Goal: Information Seeking & Learning: Learn about a topic

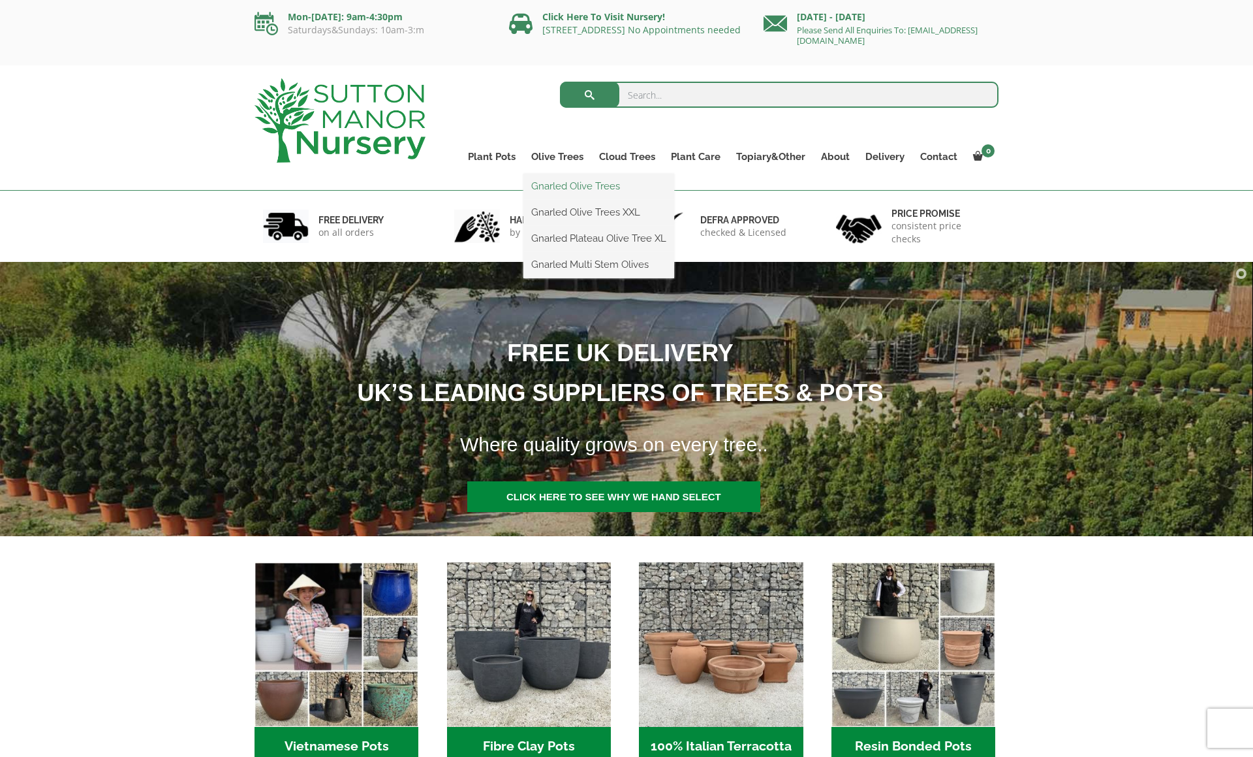
click at [568, 191] on link "Gnarled Olive Trees" at bounding box center [598, 186] width 151 height 20
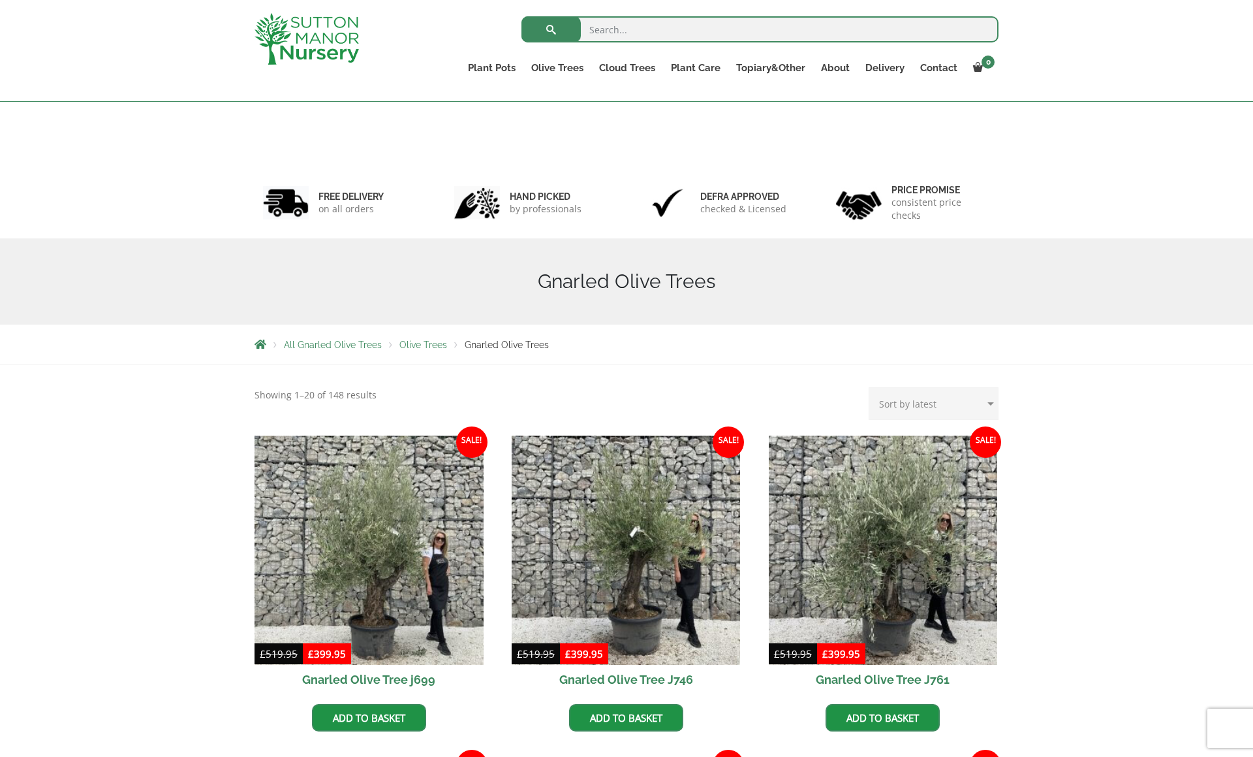
scroll to position [409, 0]
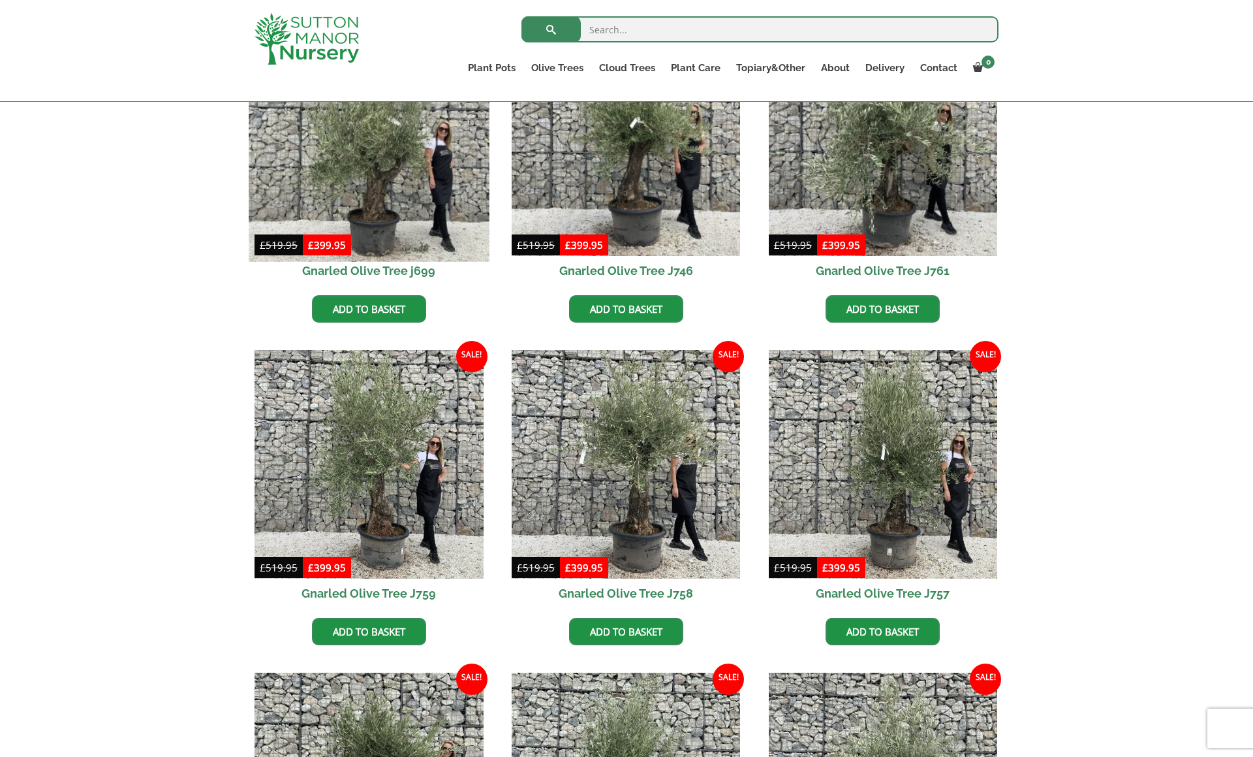
click at [415, 185] on img at bounding box center [369, 141] width 240 height 240
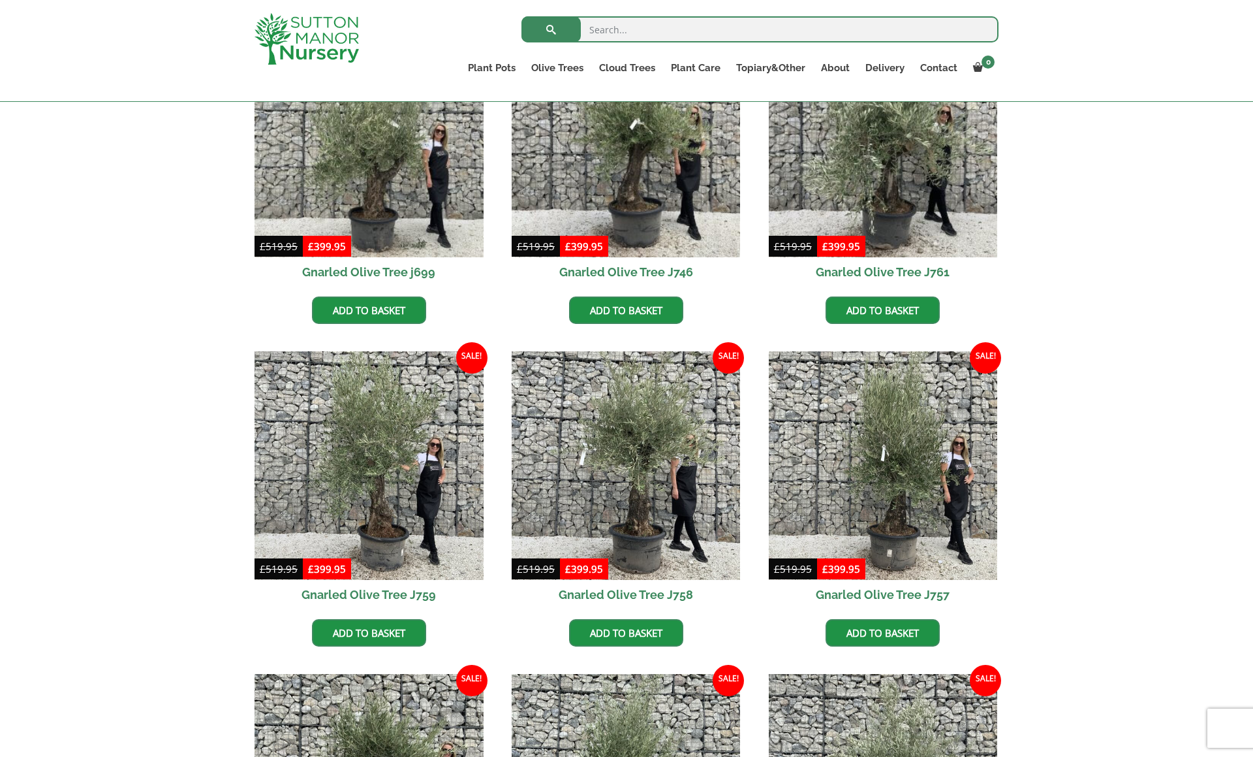
scroll to position [409, 0]
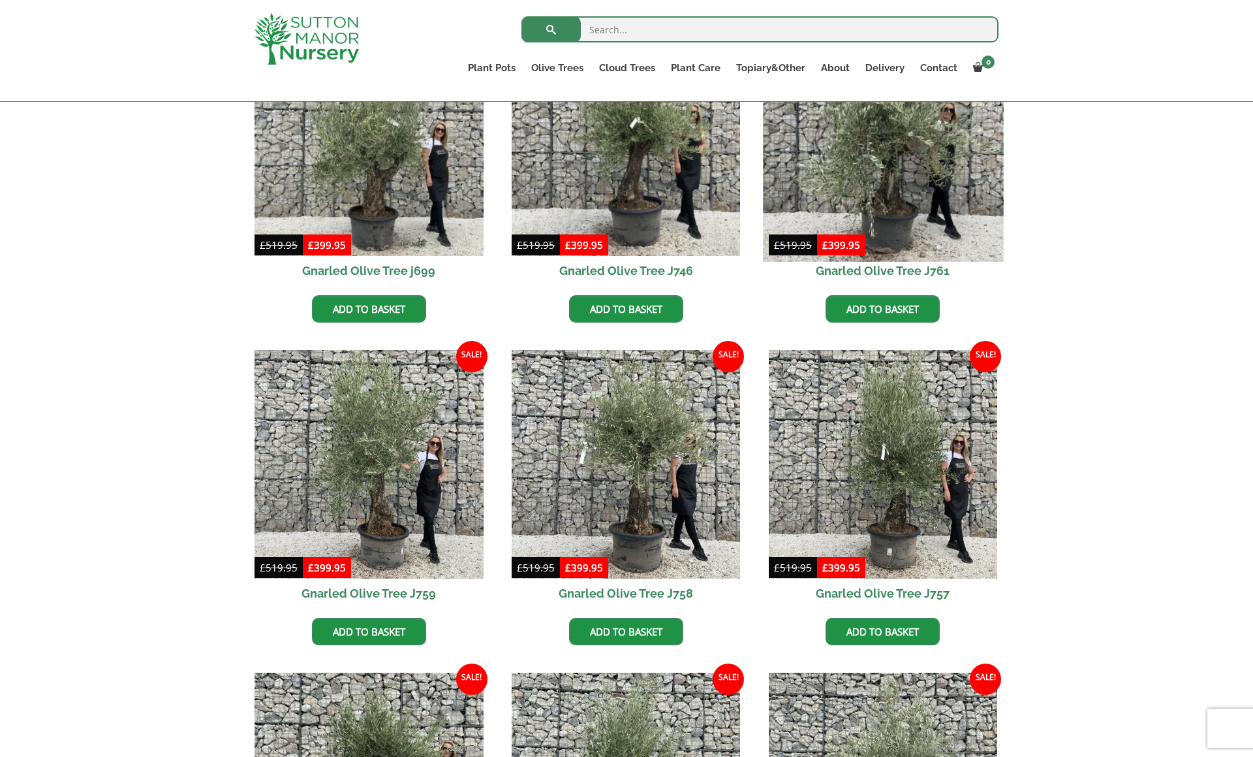
click at [893, 204] on img at bounding box center [883, 141] width 240 height 240
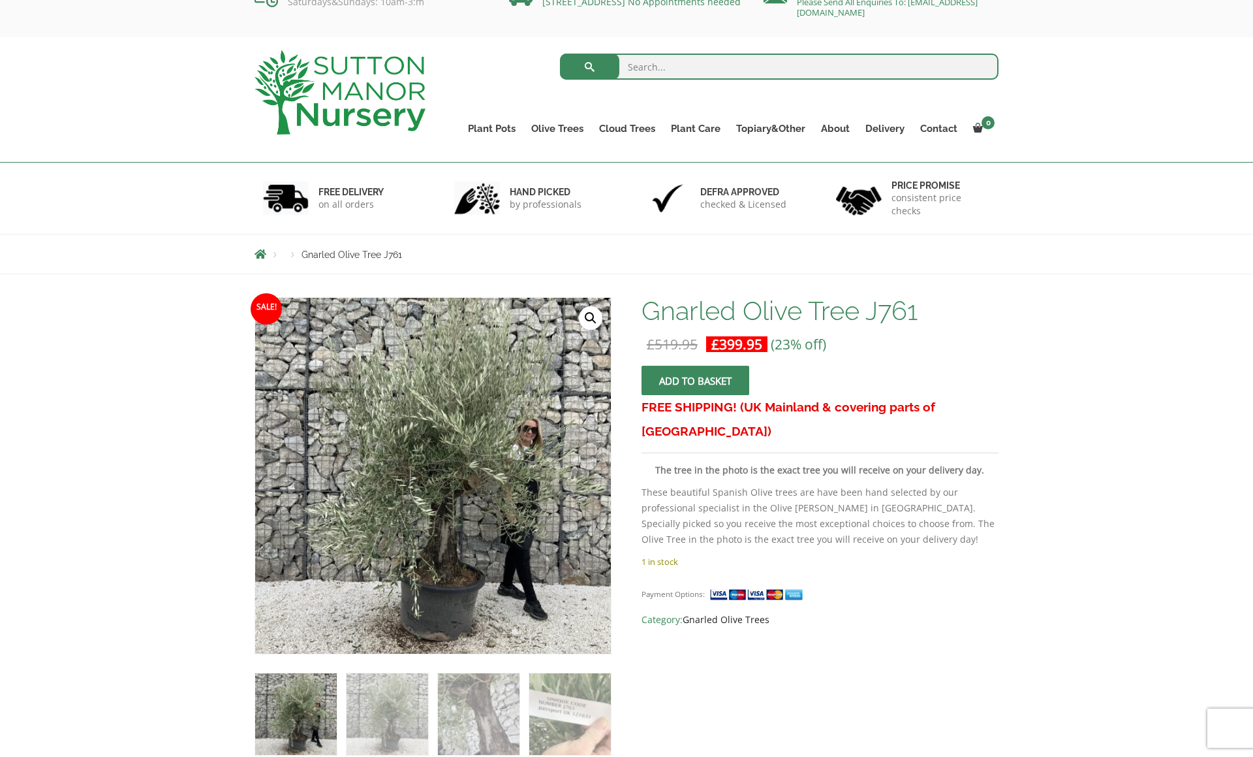
scroll to position [29, 0]
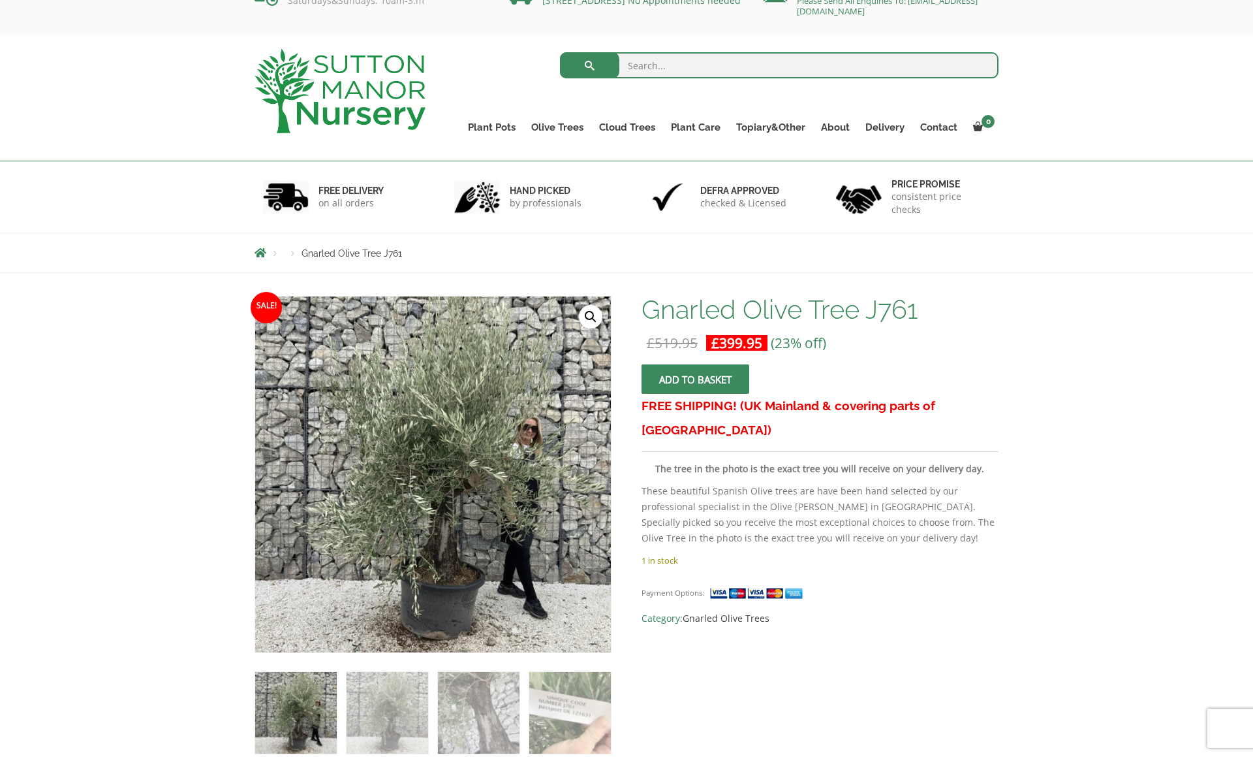
click at [741, 586] on img at bounding box center [759, 593] width 98 height 14
click at [743, 586] on img at bounding box center [759, 593] width 98 height 14
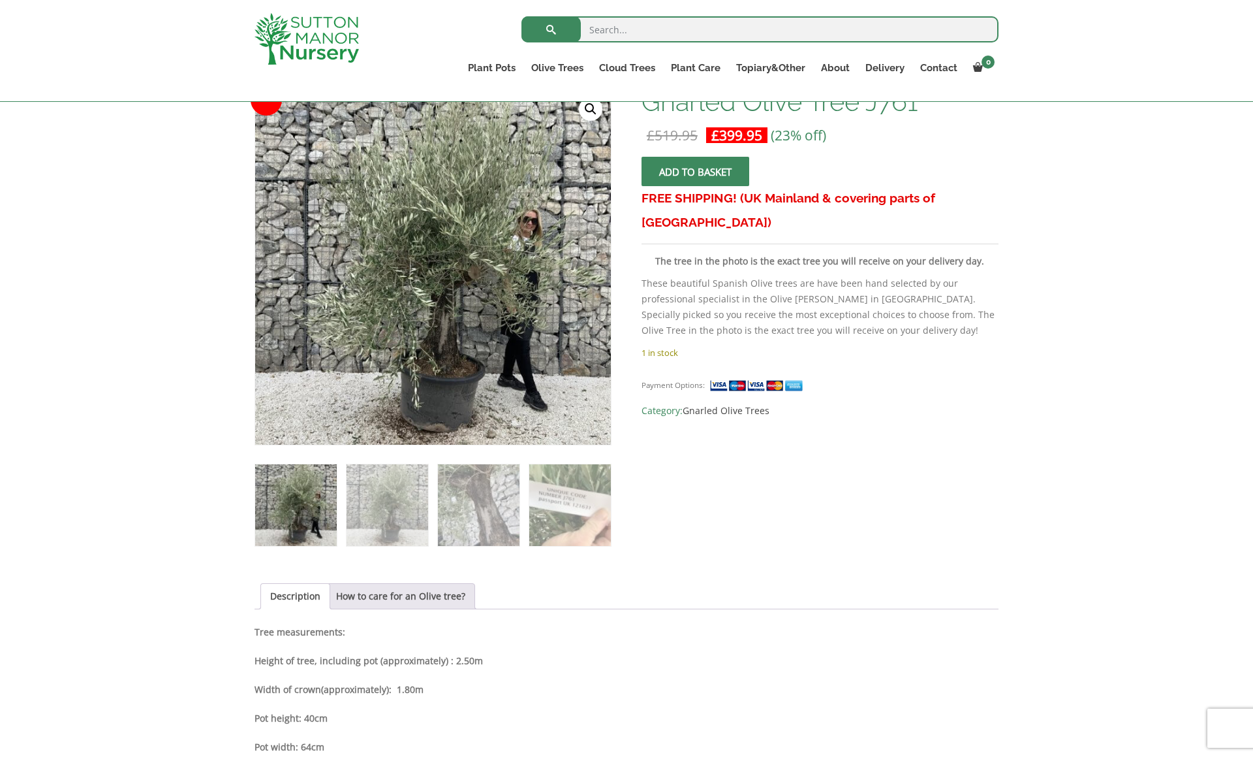
click at [777, 275] on p "These beautiful Spanish Olive trees are have been hand selected by our professi…" at bounding box center [820, 306] width 357 height 63
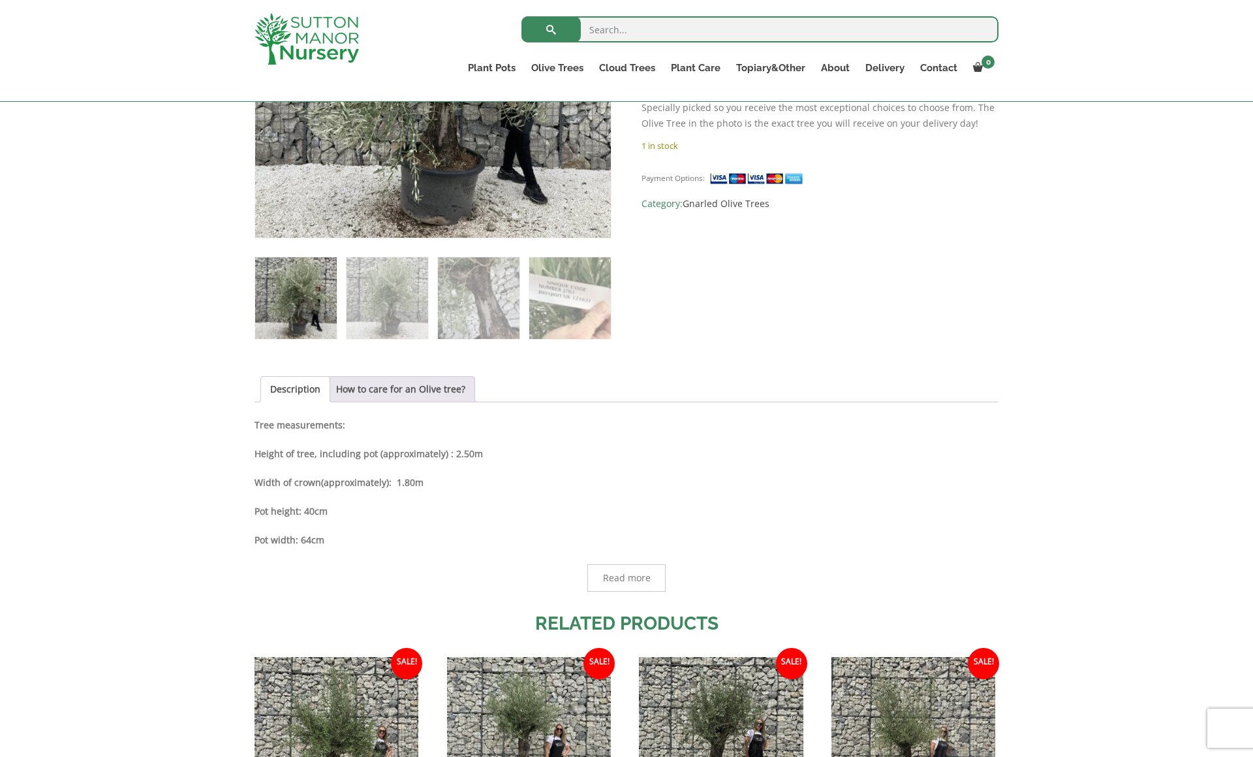
scroll to position [602, 0]
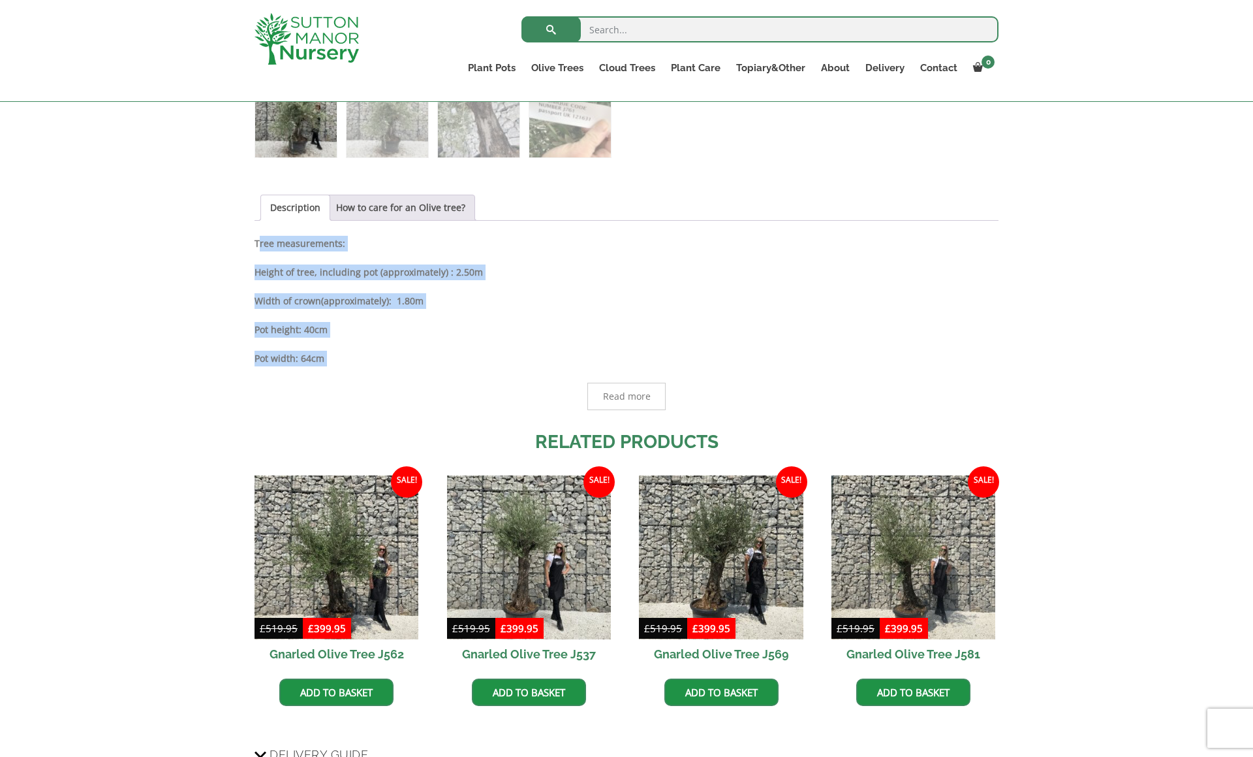
drag, startPoint x: 450, startPoint y: 373, endPoint x: 293, endPoint y: 234, distance: 209.0
click at [292, 234] on div "Description How to care for an Olive tree? Description Tree measurements: Heigh…" at bounding box center [627, 302] width 744 height 215
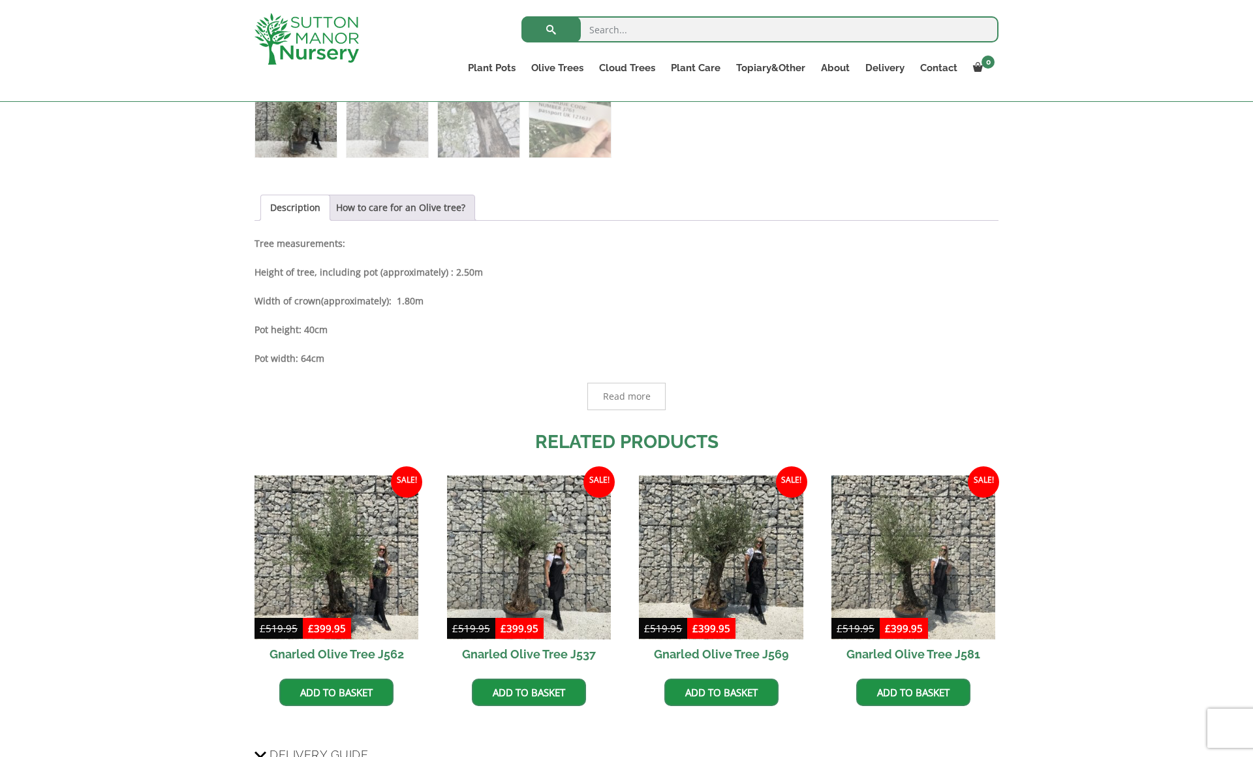
drag, startPoint x: 273, startPoint y: 248, endPoint x: 264, endPoint y: 247, distance: 9.2
click at [273, 248] on strong "Tree measurements:" at bounding box center [300, 243] width 91 height 12
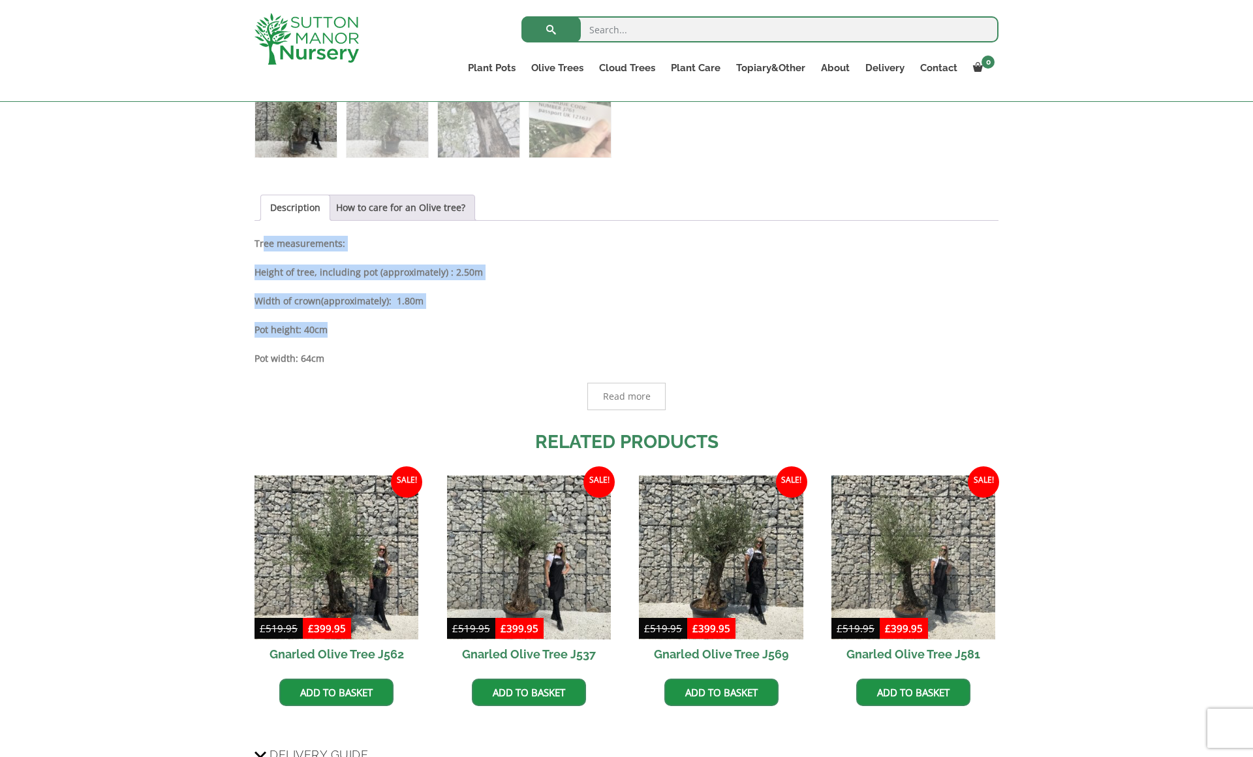
drag, startPoint x: 264, startPoint y: 247, endPoint x: 413, endPoint y: 377, distance: 198.5
click at [413, 377] on div "Description Tree measurements: Height of tree, including pot (approximately) : …" at bounding box center [627, 323] width 744 height 174
drag, startPoint x: 409, startPoint y: 376, endPoint x: 274, endPoint y: 256, distance: 180.8
click at [275, 257] on div "Description Tree measurements: Height of tree, including pot (approximately) : …" at bounding box center [627, 323] width 744 height 174
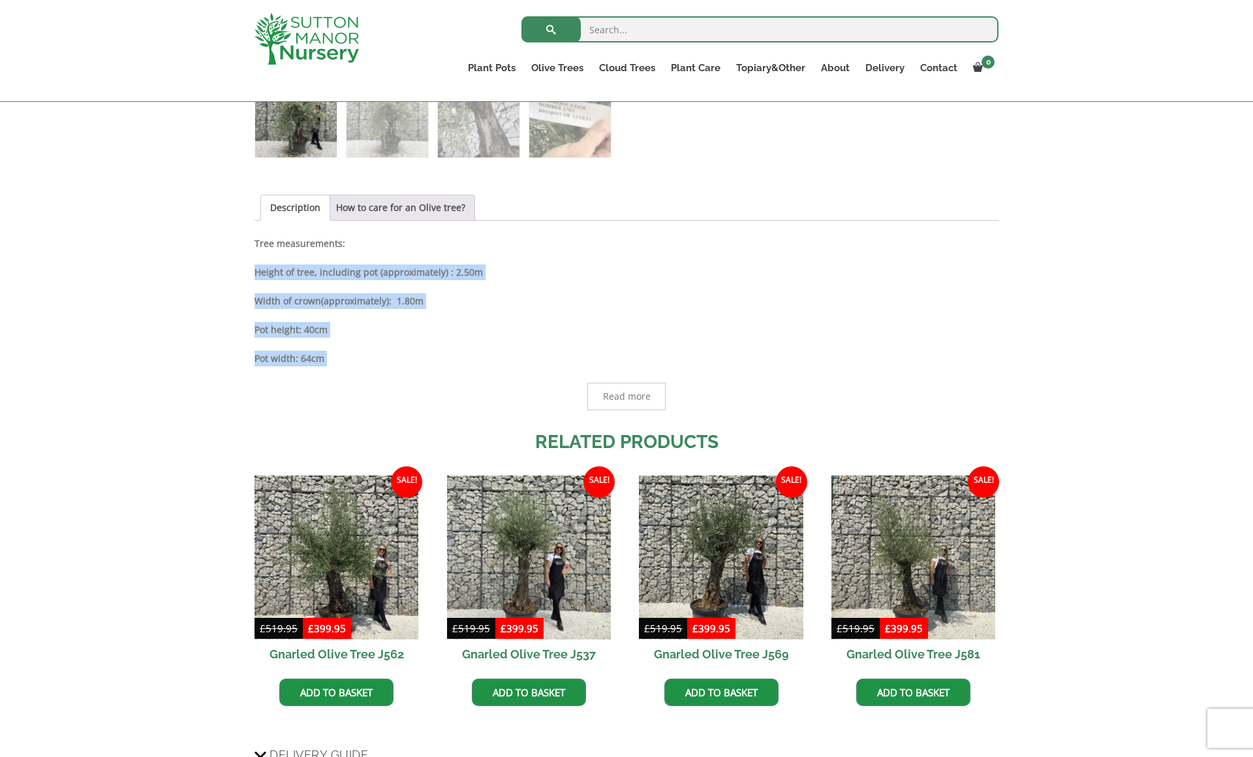
click at [274, 256] on div "Description Tree measurements: Height of tree, including pot (approximately) : …" at bounding box center [627, 323] width 744 height 174
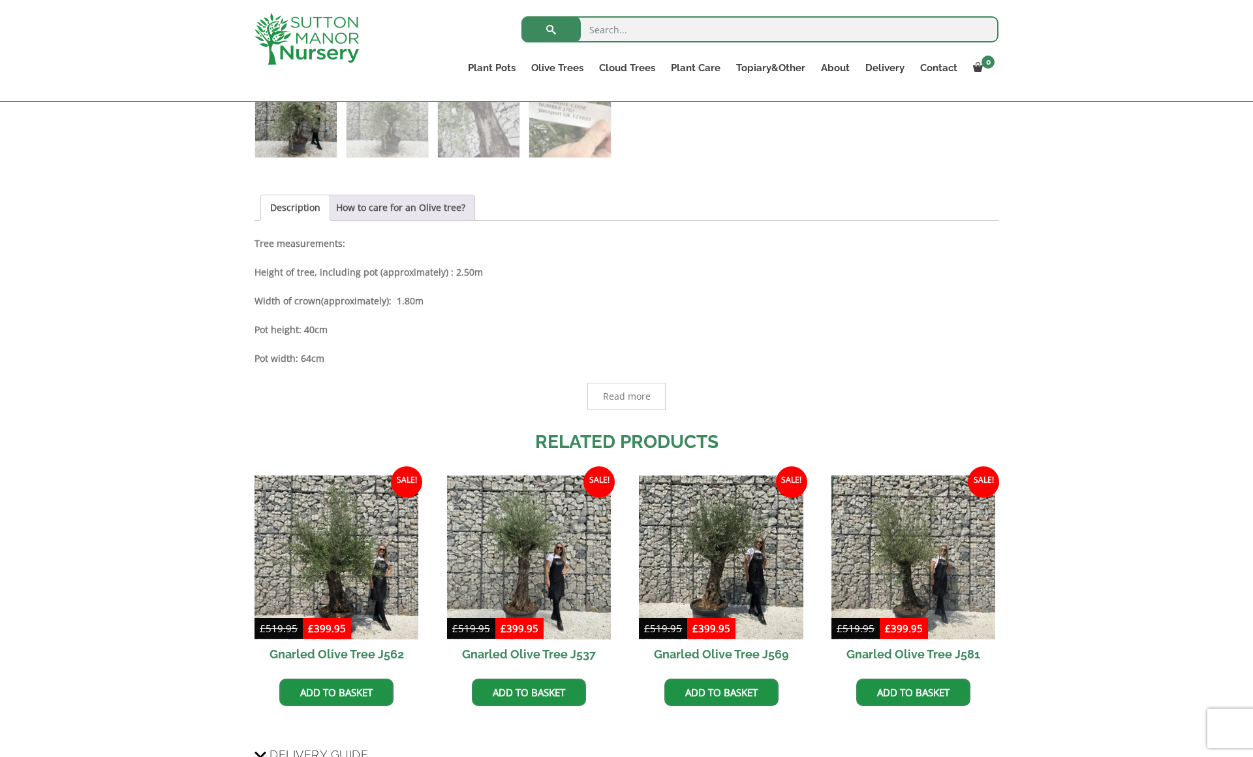
scroll to position [0, 0]
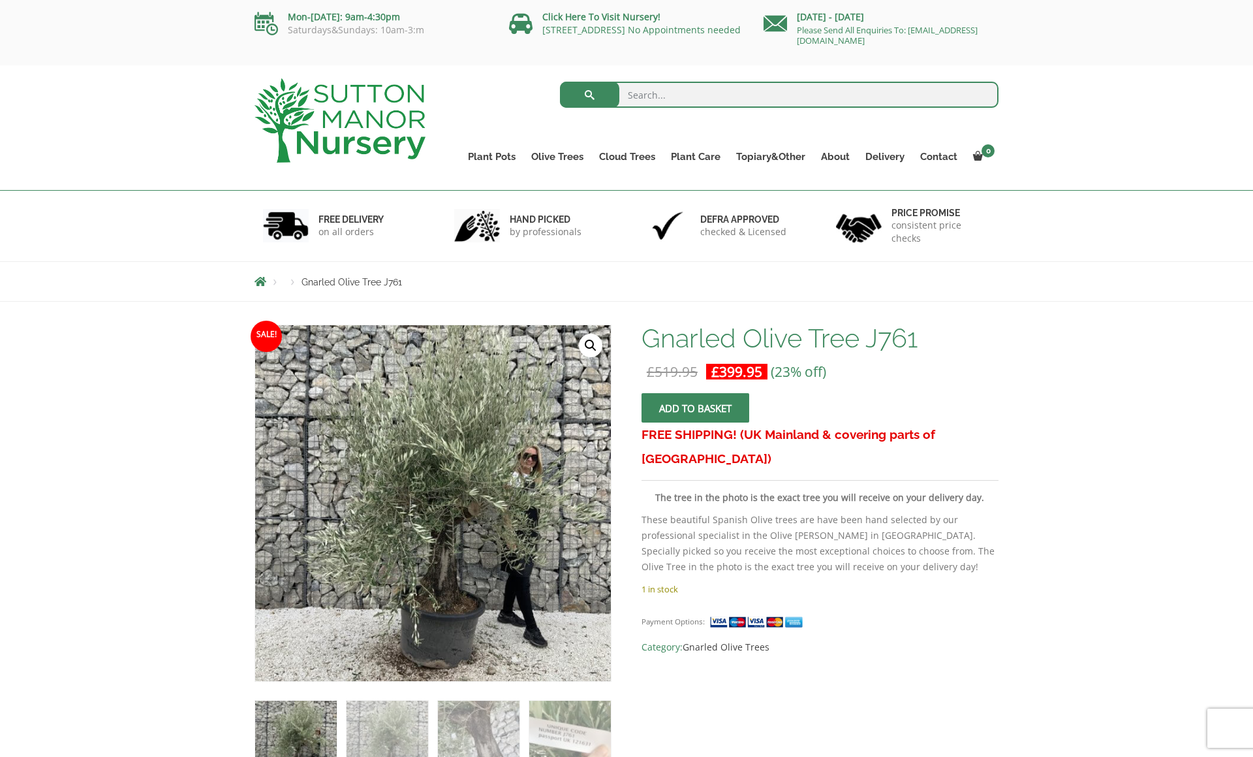
click at [460, 112] on div "Search for:" at bounding box center [723, 97] width 554 height 39
click at [343, 106] on img at bounding box center [340, 120] width 171 height 84
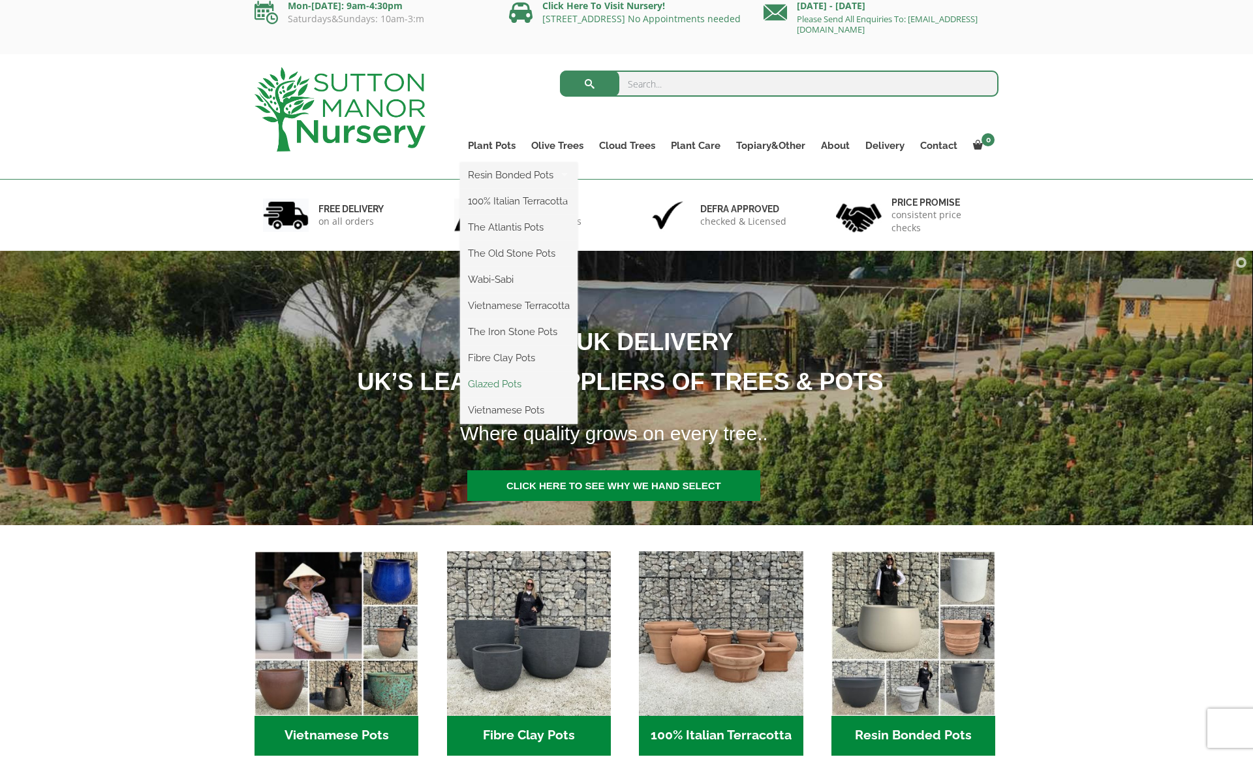
scroll to position [14, 0]
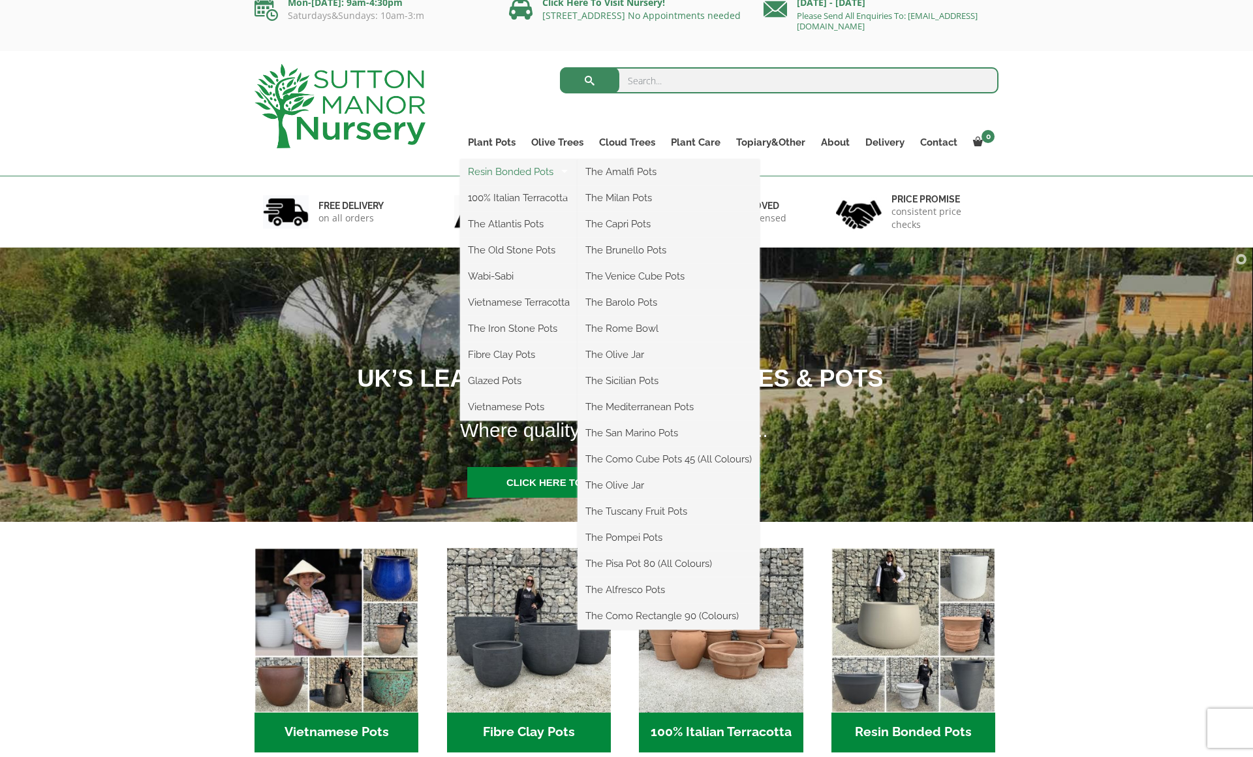
click at [501, 163] on link "Resin Bonded Pots" at bounding box center [518, 172] width 117 height 20
